Goal: Transaction & Acquisition: Purchase product/service

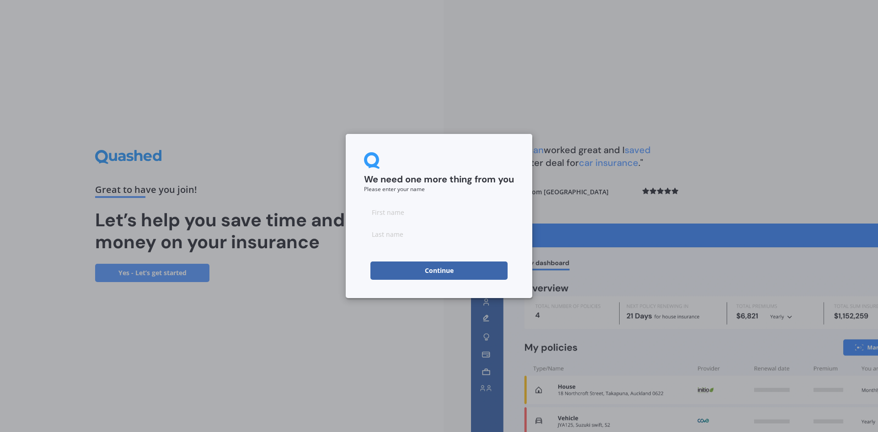
click at [443, 206] on input at bounding box center [439, 212] width 150 height 18
type input "[PERSON_NAME]"
type input "Sellwood"
click at [485, 275] on button "Continue" at bounding box center [438, 271] width 137 height 18
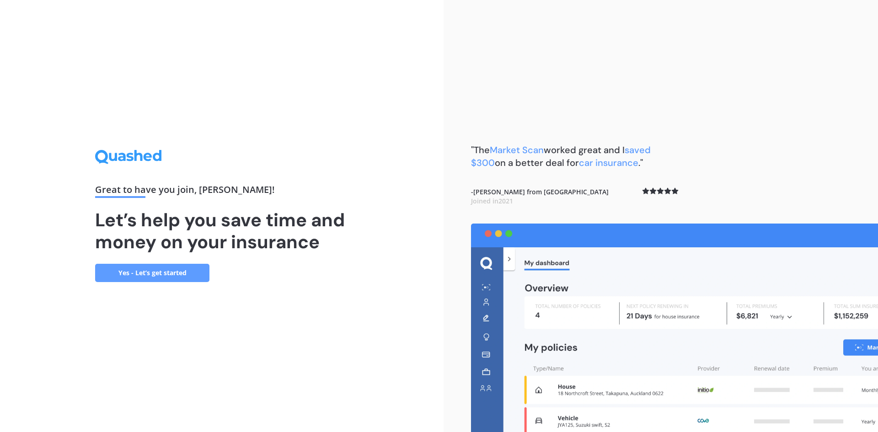
click at [178, 277] on link "Yes - Let’s get started" at bounding box center [152, 273] width 114 height 18
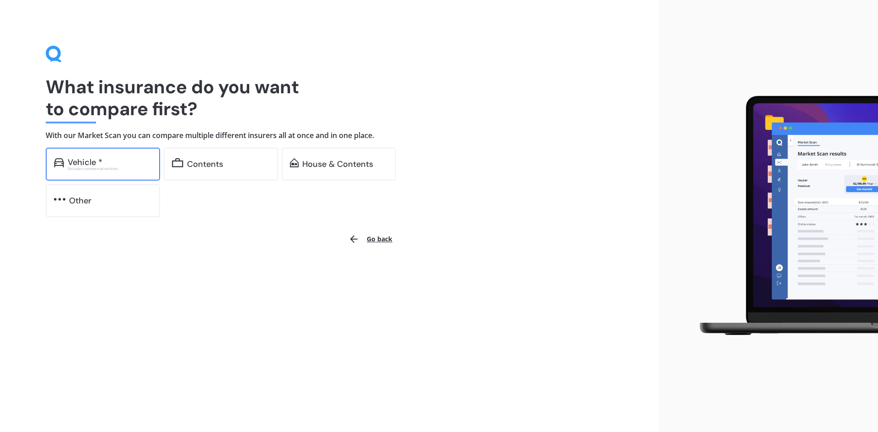
click at [123, 168] on div "Excludes commercial vehicles" at bounding box center [110, 169] width 84 height 4
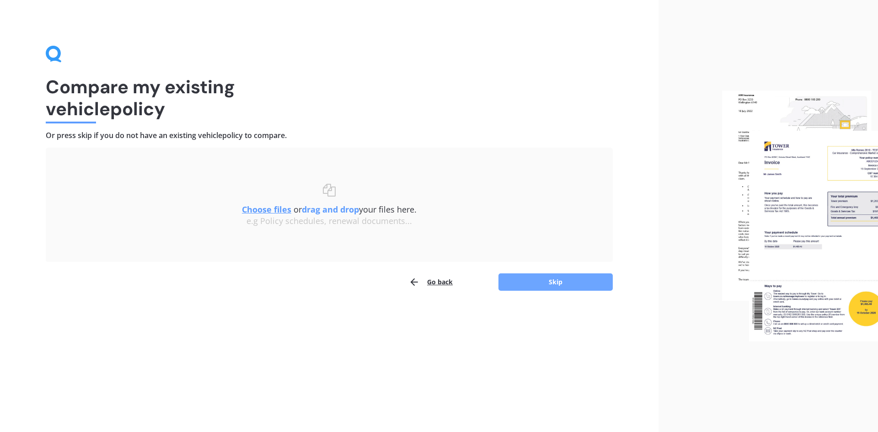
click at [563, 275] on button "Skip" at bounding box center [555, 281] width 114 height 17
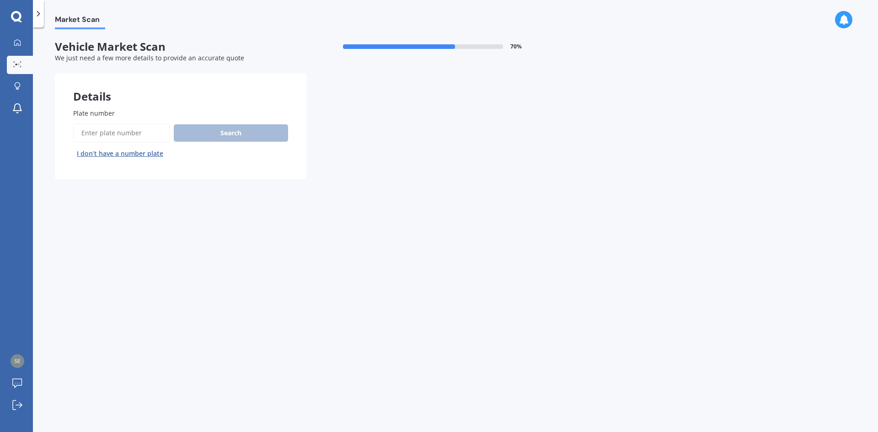
click at [132, 127] on input "Plate number" at bounding box center [121, 132] width 97 height 19
type input "fjk229"
click at [240, 136] on button "Search" at bounding box center [231, 132] width 114 height 17
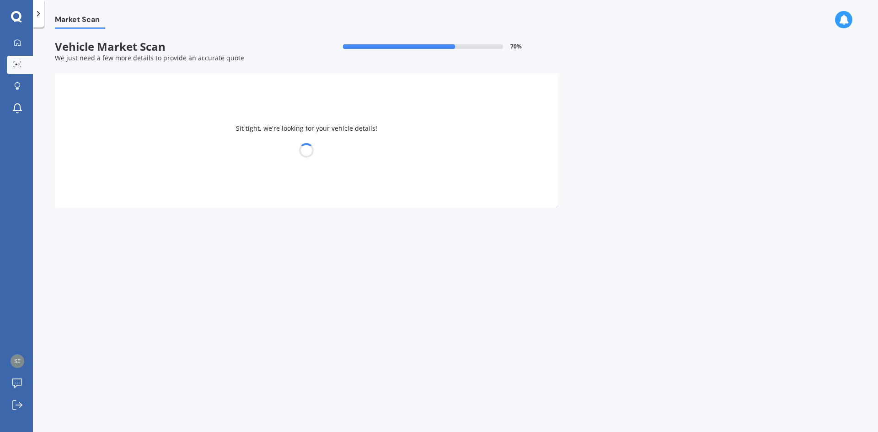
select select "HYUNDAI"
select select "[MEDICAL_DATA]"
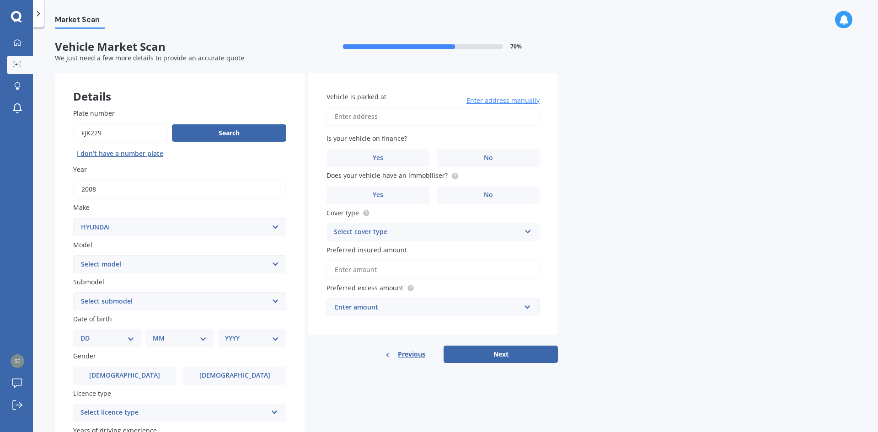
scroll to position [46, 0]
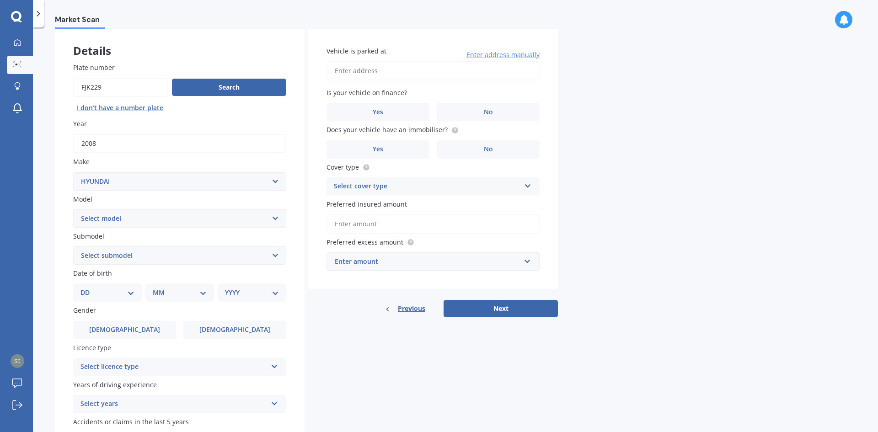
click at [143, 258] on select "Select submodel (All other) 2.7 V6 CRDI Diesel Executive V6 GL 1.8 GL 2.0 GL 2.…" at bounding box center [179, 255] width 213 height 18
click at [630, 133] on div "Market Scan Vehicle Market Scan 70 % We just need a few more details to provide…" at bounding box center [455, 231] width 845 height 405
click at [111, 299] on div "DD 01 02 03 04 05 06 07 08 09 10 11 12 13 14 15 16 17 18 19 20 21 22 23 24 25 2…" at bounding box center [107, 292] width 69 height 18
click at [112, 291] on select "DD 01 02 03 04 05 06 07 08 09 10 11 12 13 14 15 16 17 18 19 20 21 22 23 24 25 2…" at bounding box center [107, 293] width 54 height 10
select select "04"
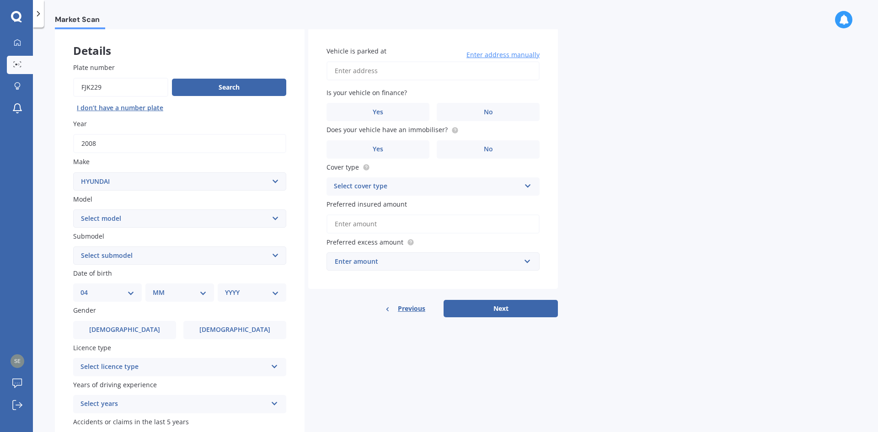
click at [88, 288] on select "DD 01 02 03 04 05 06 07 08 09 10 11 12 13 14 15 16 17 18 19 20 21 22 23 24 25 2…" at bounding box center [107, 293] width 54 height 10
click at [175, 291] on select "MM 01 02 03 04 05 06 07 08 09 10 11 12" at bounding box center [181, 293] width 50 height 10
select select "02"
click at [156, 288] on select "MM 01 02 03 04 05 06 07 08 09 10 11 12" at bounding box center [181, 293] width 50 height 10
drag, startPoint x: 230, startPoint y: 296, endPoint x: 230, endPoint y: 290, distance: 6.4
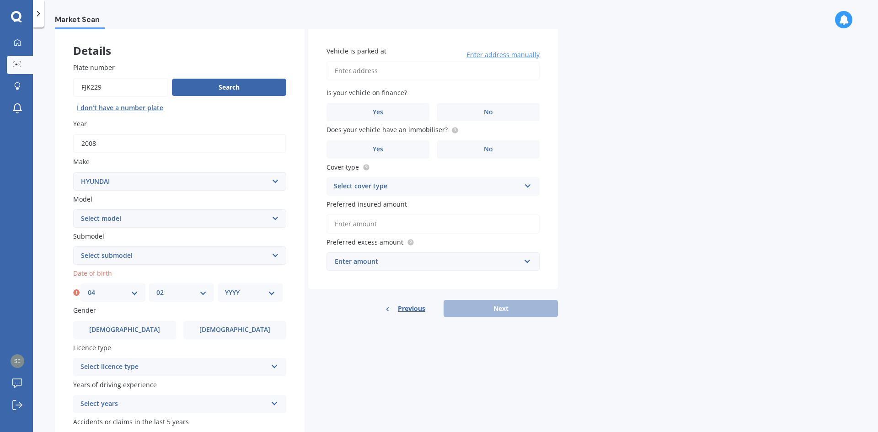
click at [230, 296] on select "YYYY 2025 2024 2023 2022 2021 2020 2019 2018 2017 2016 2015 2014 2013 2012 2011…" at bounding box center [250, 293] width 50 height 10
select select "1994"
click at [225, 288] on select "YYYY 2025 2024 2023 2022 2021 2020 2019 2018 2017 2016 2015 2014 2013 2012 2011…" at bounding box center [250, 293] width 50 height 10
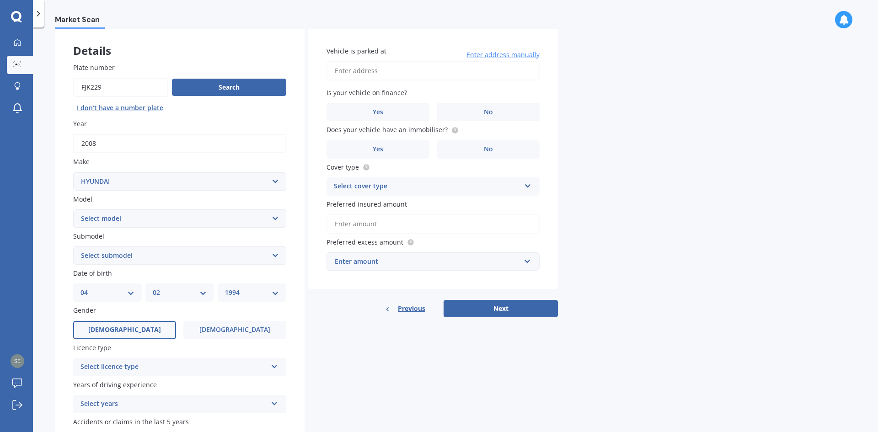
click at [114, 323] on label "[DEMOGRAPHIC_DATA]" at bounding box center [124, 330] width 103 height 18
click at [0, 0] on input "[DEMOGRAPHIC_DATA]" at bounding box center [0, 0] width 0 height 0
click at [137, 369] on div "Select licence type" at bounding box center [173, 367] width 187 height 11
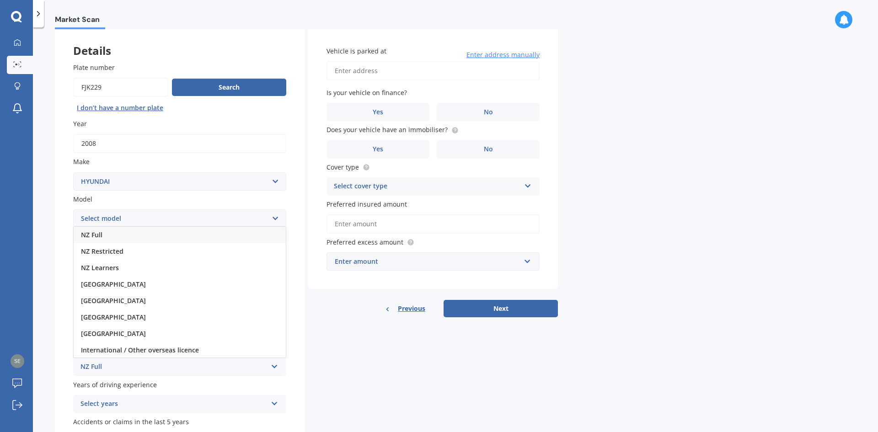
click at [116, 235] on div "NZ Full" at bounding box center [180, 235] width 212 height 16
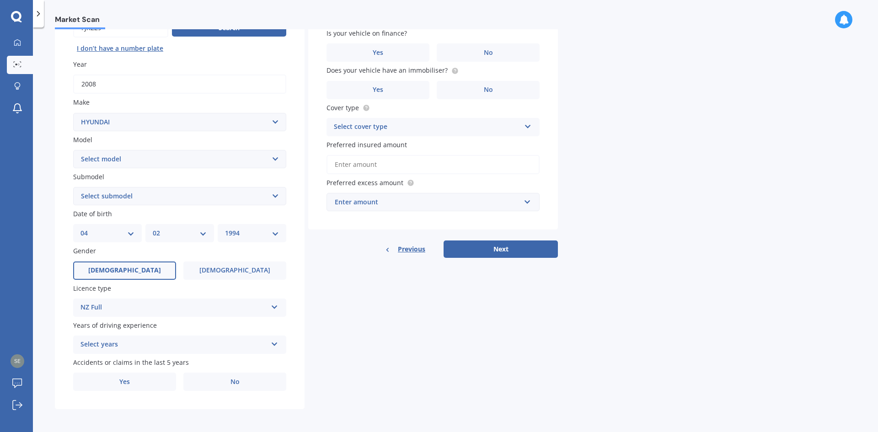
scroll to position [106, 0]
click at [141, 351] on div "Select years 5 or more years 4 years 3 years 2 years 1 year" at bounding box center [179, 344] width 213 height 18
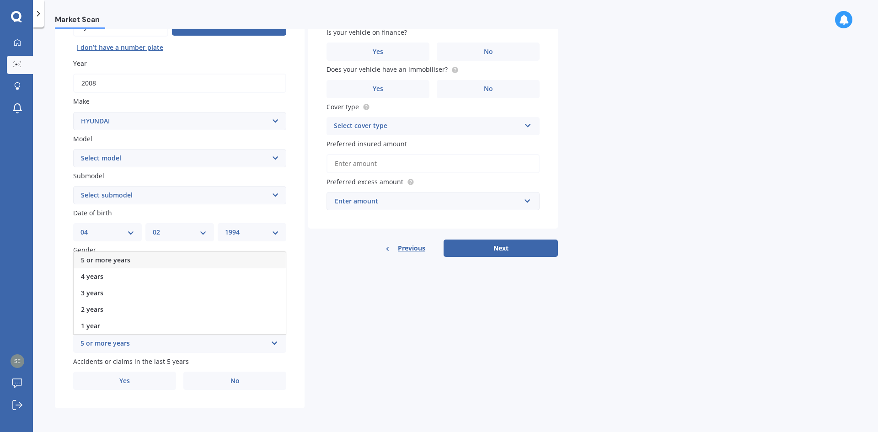
click at [137, 261] on div "5 or more years" at bounding box center [180, 260] width 212 height 16
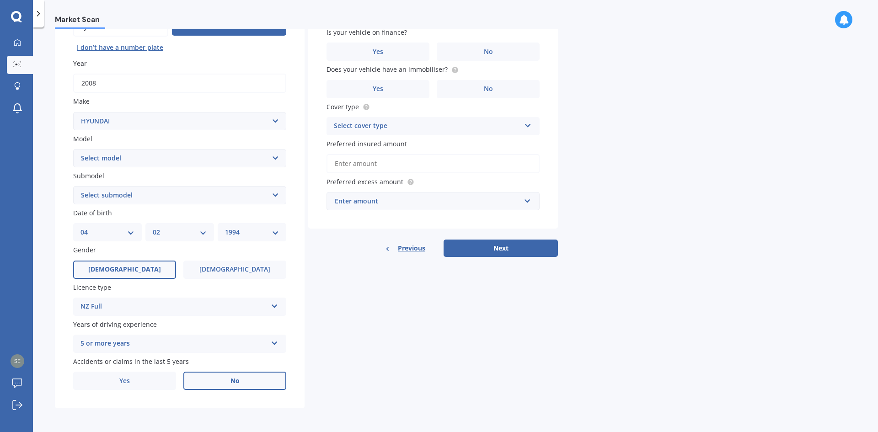
click at [213, 382] on label "No" at bounding box center [234, 381] width 103 height 18
click at [0, 0] on input "No" at bounding box center [0, 0] width 0 height 0
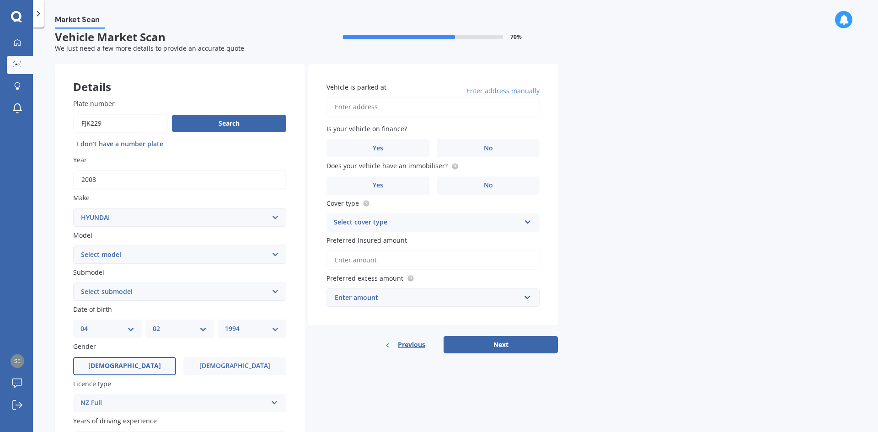
scroll to position [0, 0]
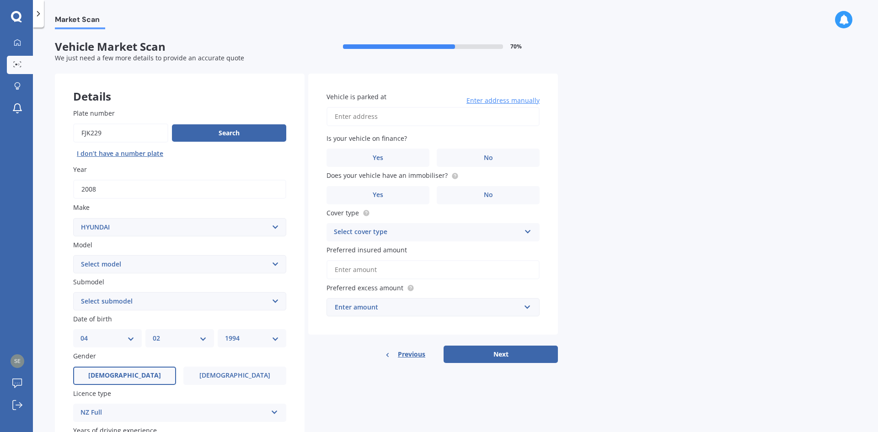
click at [396, 105] on div "Vehicle is parked at Enter address manually" at bounding box center [432, 109] width 213 height 34
click at [399, 116] on input "Vehicle is parked at" at bounding box center [432, 116] width 213 height 19
drag, startPoint x: 372, startPoint y: 118, endPoint x: 559, endPoint y: 114, distance: 187.0
click at [559, 114] on div "Market Scan Vehicle Market Scan 70 % We just need a few more details to provide…" at bounding box center [455, 231] width 845 height 405
type input "[STREET_ADDRESS][PERSON_NAME]"
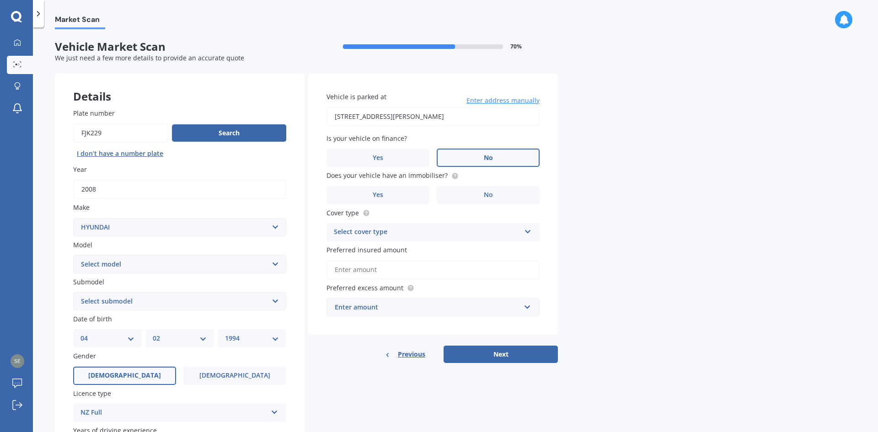
click at [475, 163] on label "No" at bounding box center [488, 158] width 103 height 18
click at [0, 0] on input "No" at bounding box center [0, 0] width 0 height 0
click at [395, 192] on label "Yes" at bounding box center [377, 195] width 103 height 18
click at [0, 0] on input "Yes" at bounding box center [0, 0] width 0 height 0
click at [401, 230] on div "Select cover type" at bounding box center [427, 232] width 187 height 11
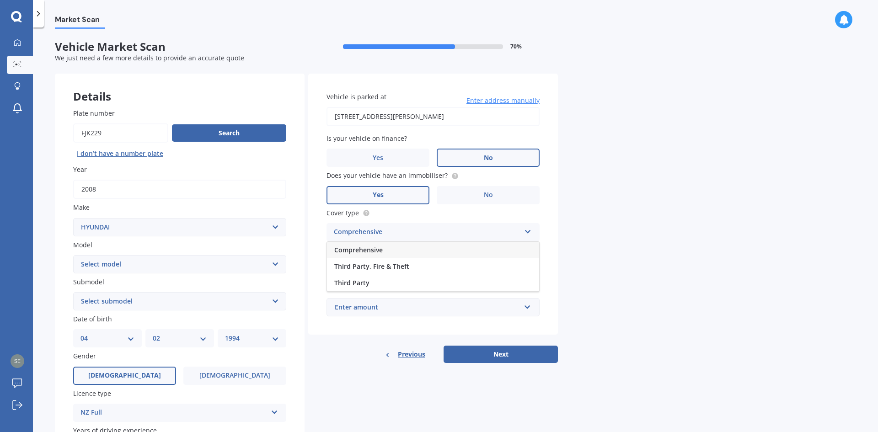
click at [392, 254] on div "Comprehensive" at bounding box center [433, 250] width 212 height 16
click at [392, 272] on input "Preferred insured amount" at bounding box center [432, 269] width 213 height 19
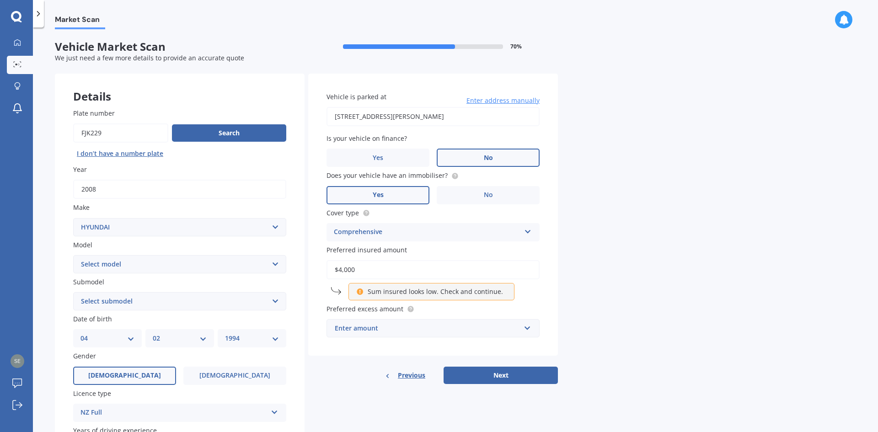
click at [432, 292] on p "Sum insured looks low. Check and continue." at bounding box center [435, 291] width 135 height 9
click at [531, 299] on div "$4,000 Sum insured looks low. Check and continue." at bounding box center [432, 280] width 213 height 40
click at [503, 323] on input "text" at bounding box center [429, 328] width 205 height 17
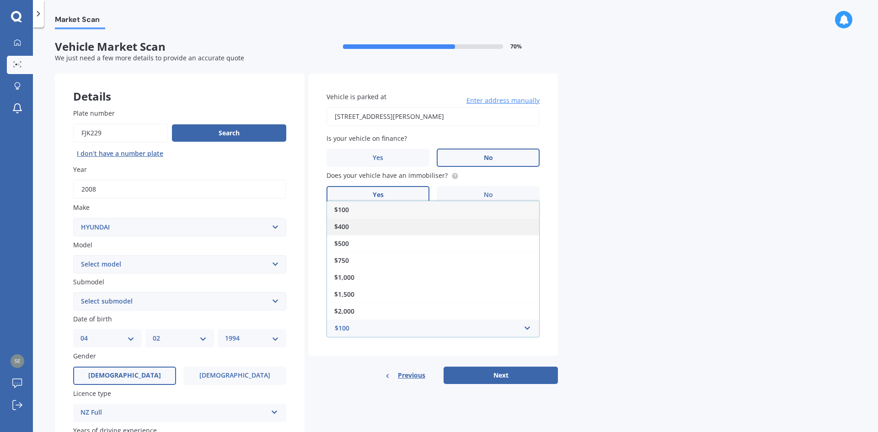
click at [361, 228] on div "$400" at bounding box center [433, 226] width 212 height 17
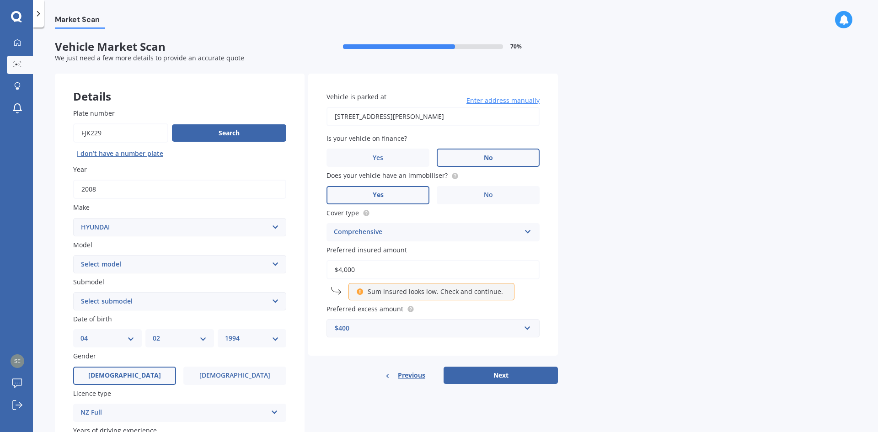
drag, startPoint x: 603, startPoint y: 313, endPoint x: 532, endPoint y: 291, distance: 74.6
click at [603, 312] on div "Market Scan Vehicle Market Scan 70 % We just need a few more details to provide…" at bounding box center [455, 231] width 845 height 405
click at [361, 289] on icon at bounding box center [360, 290] width 8 height 6
click at [370, 269] on input "$4,000" at bounding box center [432, 269] width 213 height 19
drag, startPoint x: 370, startPoint y: 269, endPoint x: 331, endPoint y: 266, distance: 39.5
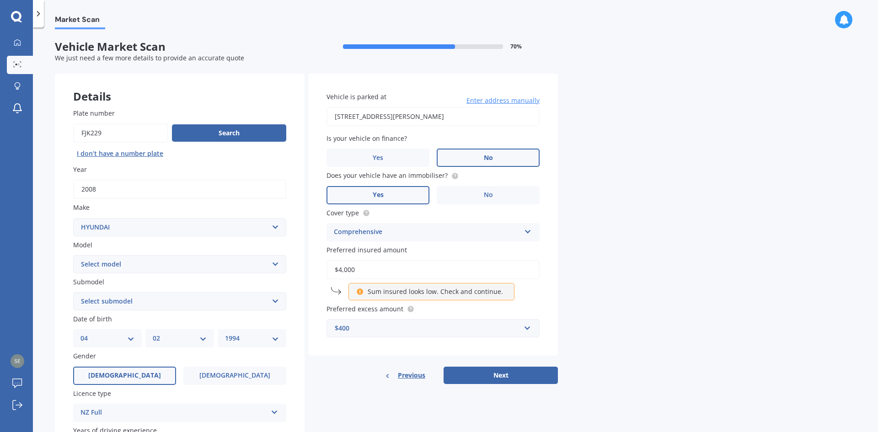
click at [331, 266] on input "$4,000" at bounding box center [432, 269] width 213 height 19
type input "$5"
type input "$4,000"
click at [601, 277] on div "Market Scan Vehicle Market Scan 70 % We just need a few more details to provide…" at bounding box center [455, 231] width 845 height 405
click at [519, 368] on button "Next" at bounding box center [500, 375] width 114 height 17
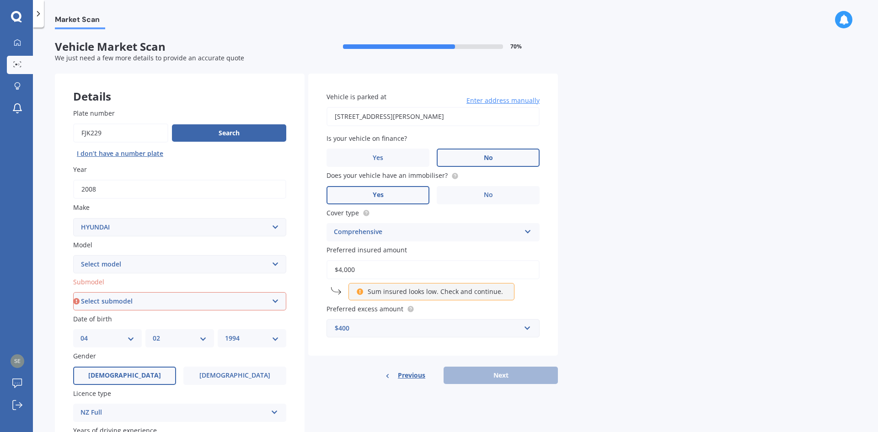
click at [215, 306] on select "Select submodel (All other) 2.7 V6 CRDI Diesel Executive V6 GL 1.8 GL 2.0 GL 2.…" at bounding box center [179, 301] width 213 height 18
click at [122, 303] on select "Select submodel (All other) 2.7 V6 CRDI Diesel Executive V6 GL 1.8 GL 2.0 GL 2.…" at bounding box center [179, 301] width 213 height 18
select select "(ALL OTHER)"
click at [73, 292] on select "Select submodel (All other) 2.7 V6 CRDI Diesel Executive V6 GL 1.8 GL 2.0 GL 2.…" at bounding box center [179, 301] width 213 height 18
click at [520, 374] on button "Next" at bounding box center [500, 375] width 114 height 17
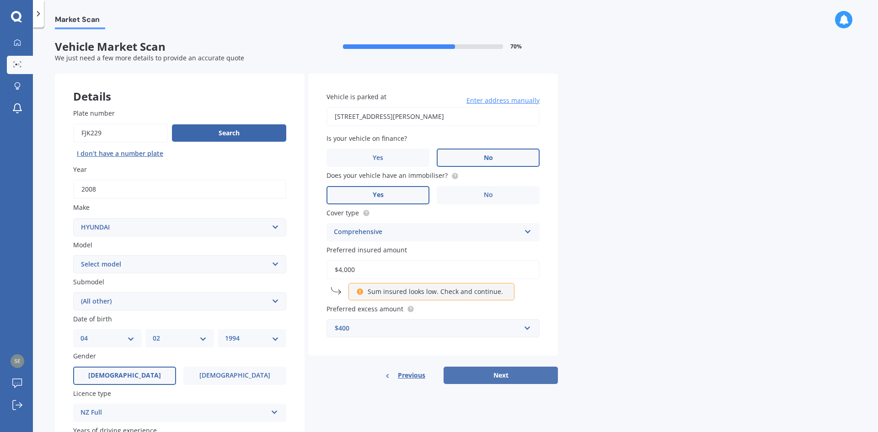
select select "04"
select select "02"
select select "1994"
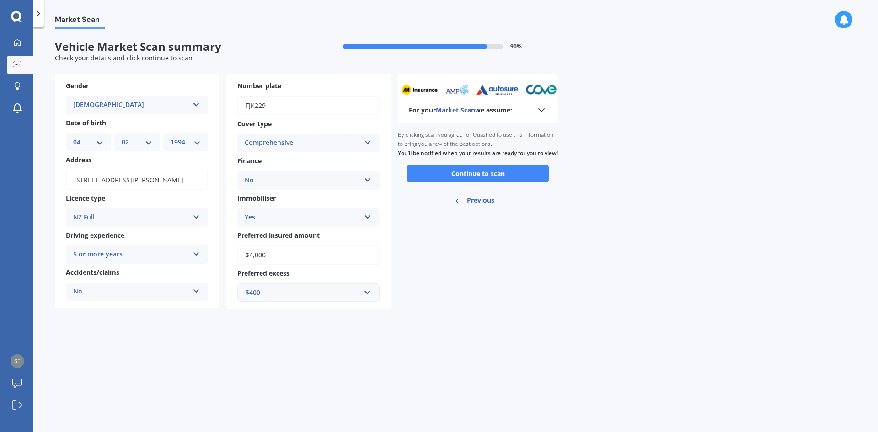
click at [475, 182] on button "Continue to scan" at bounding box center [478, 173] width 142 height 17
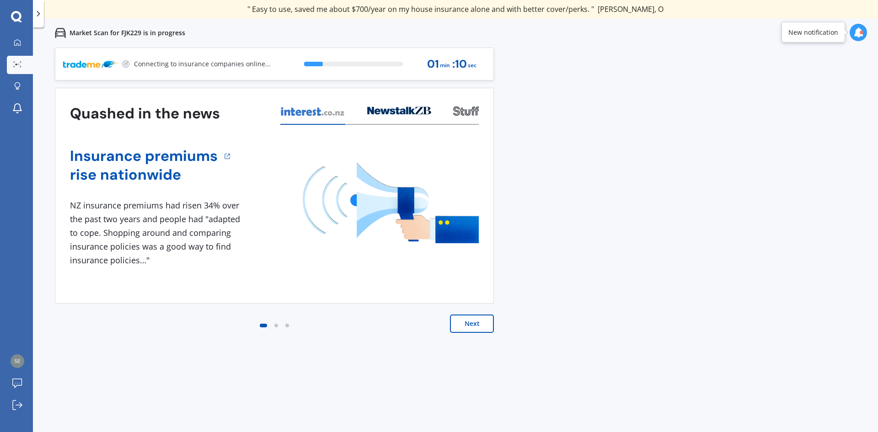
click at [481, 319] on button "Next" at bounding box center [472, 324] width 44 height 18
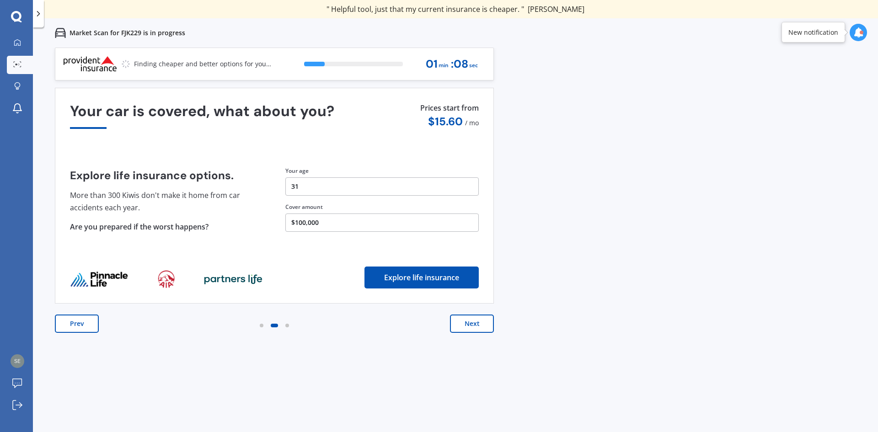
click at [481, 319] on button "Next" at bounding box center [472, 324] width 44 height 18
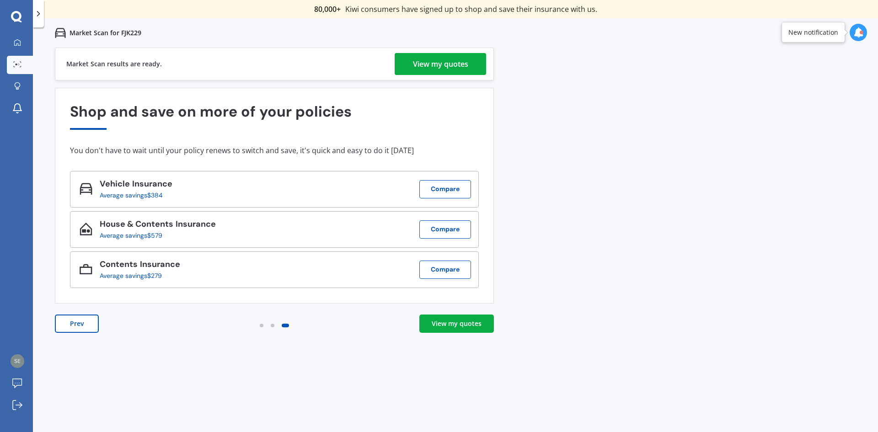
click at [454, 60] on div "View my quotes" at bounding box center [440, 64] width 55 height 22
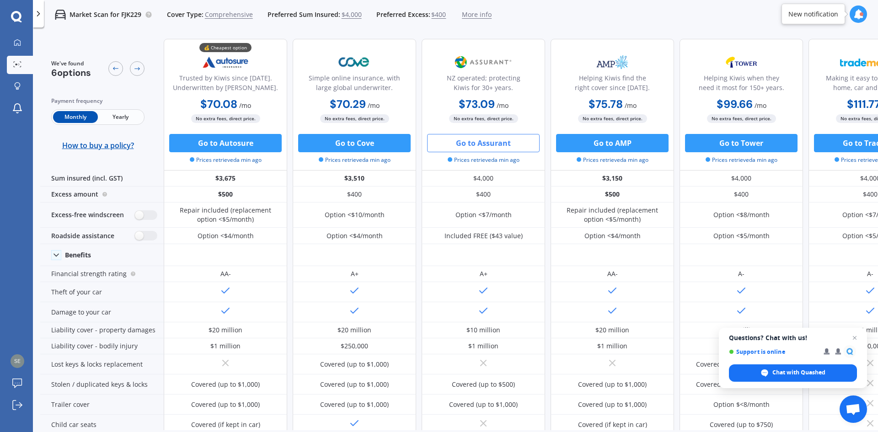
click at [482, 142] on button "Go to Assurant" at bounding box center [483, 143] width 112 height 18
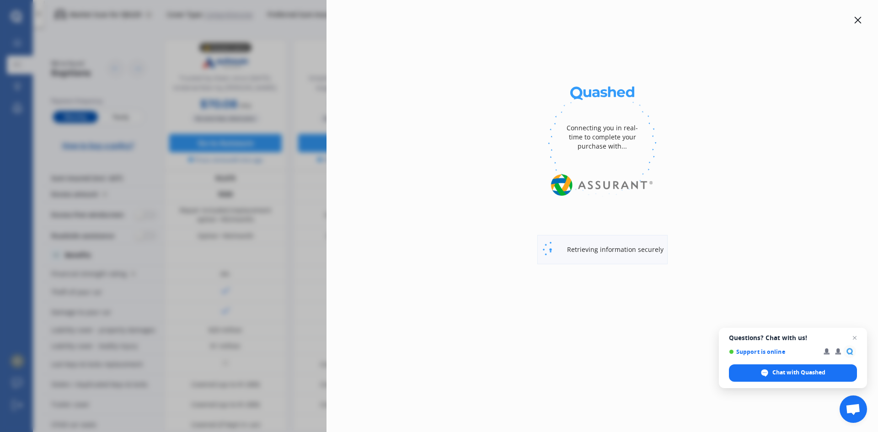
select select "Monthly"
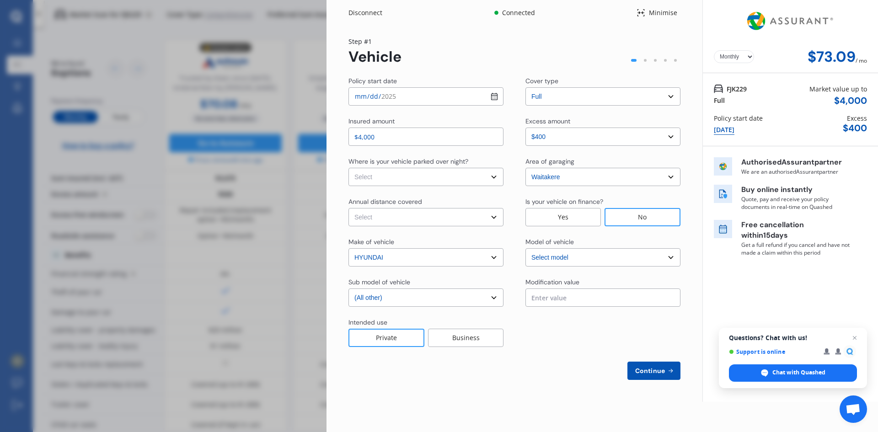
click at [546, 178] on select "Select [GEOGRAPHIC_DATA] [GEOGRAPHIC_DATA] [GEOGRAPHIC_DATA] / [PERSON_NAME] / …" at bounding box center [602, 177] width 155 height 18
click at [498, 156] on div "Policy start date [DATE] Cover type Select cover type 3rd Party 3rd Party Fire …" at bounding box center [514, 228] width 332 height 304
click at [489, 166] on div "Where is your vehicle parked over night?" at bounding box center [425, 162] width 155 height 11
click at [477, 180] on select "Select In a garage On own property On street or road" at bounding box center [425, 177] width 155 height 18
select select "On street or road"
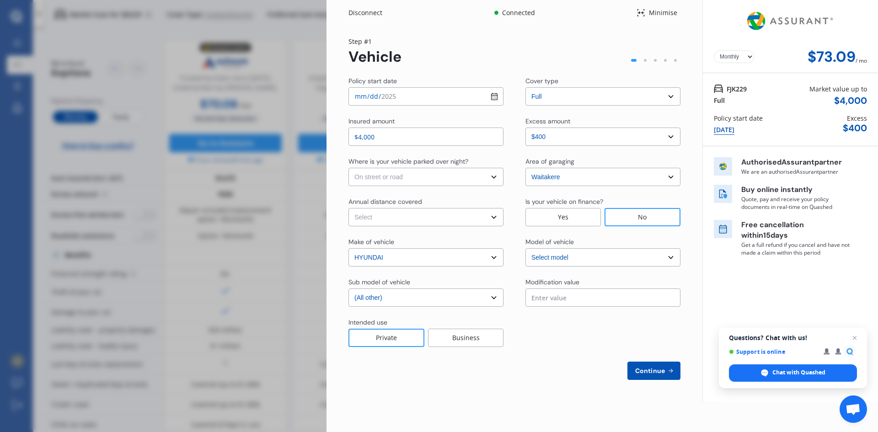
click at [348, 168] on select "Select In a garage On own property On street or road" at bounding box center [425, 177] width 155 height 18
click at [439, 217] on select "Select Low (less than 15,000km per year) Average (15,000-30,000km per year) Hig…" at bounding box center [425, 217] width 155 height 18
select select "15000"
click at [348, 208] on select "Select Low (less than 15,000km per year) Average (15,000-30,000km per year) Hig…" at bounding box center [425, 217] width 155 height 18
click at [652, 362] on button "Continue" at bounding box center [653, 371] width 53 height 18
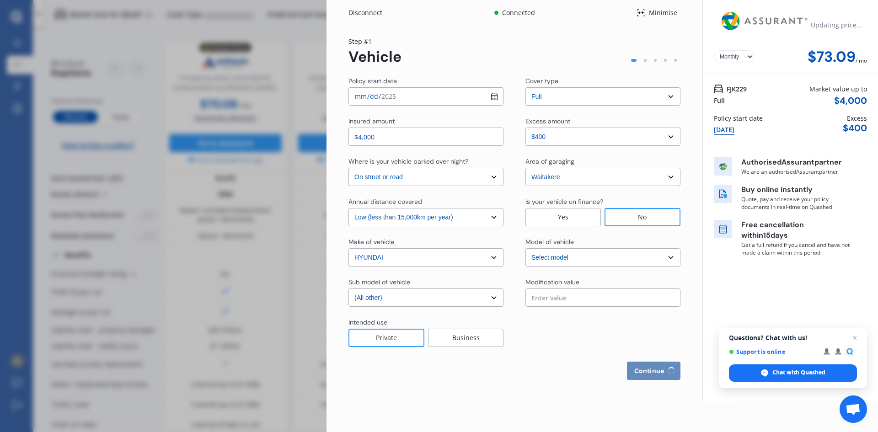
select select "Mr"
select select "04"
select select "02"
select select "1994"
select select "full"
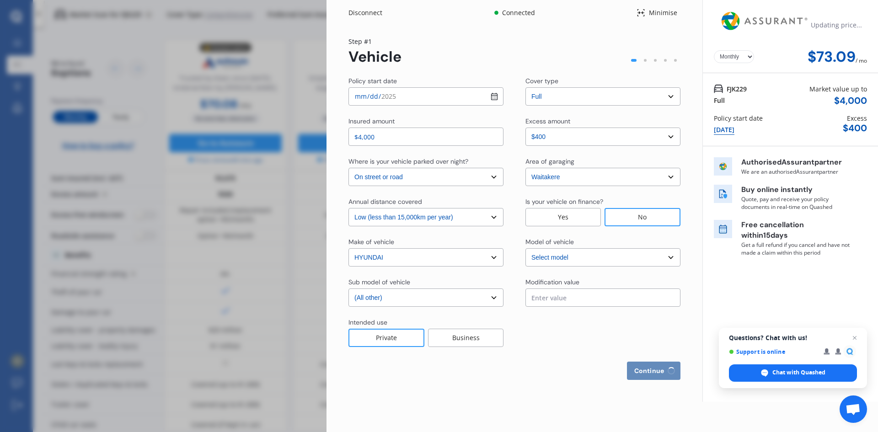
select select "more than 4 years"
select select "[GEOGRAPHIC_DATA]"
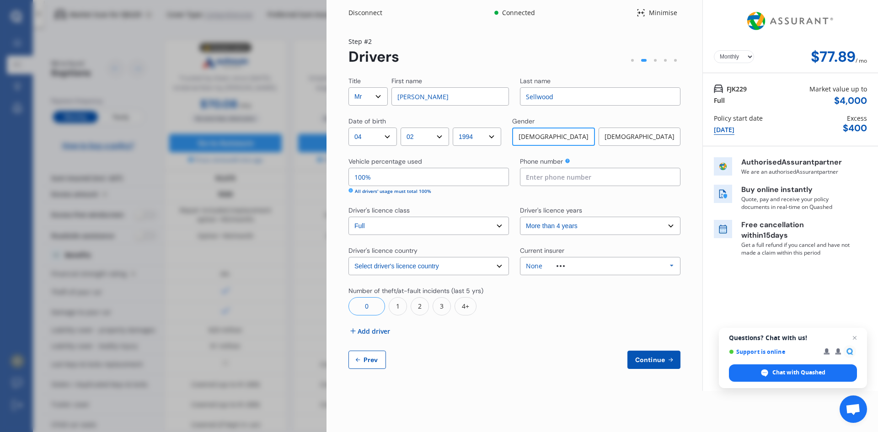
click at [562, 264] on div "None" at bounding box center [552, 266] width 53 height 6
click at [566, 336] on div "IAG - NZI/State" at bounding box center [550, 335] width 45 height 6
